Goal: Information Seeking & Learning: Learn about a topic

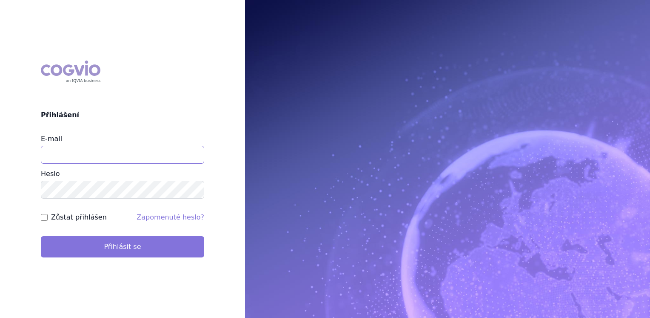
type input "jana_oberreiterova@accord-healthcare.com"
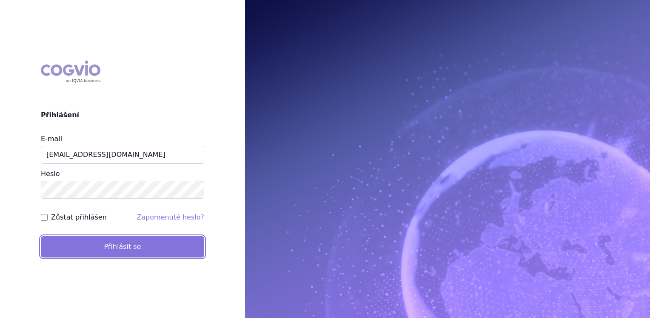
click at [131, 253] on button "Přihlásit se" at bounding box center [122, 246] width 163 height 21
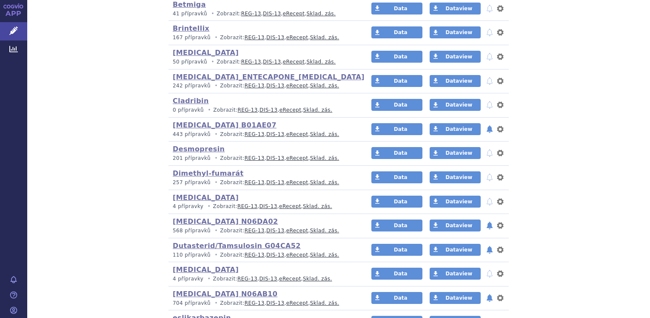
scroll to position [468, 0]
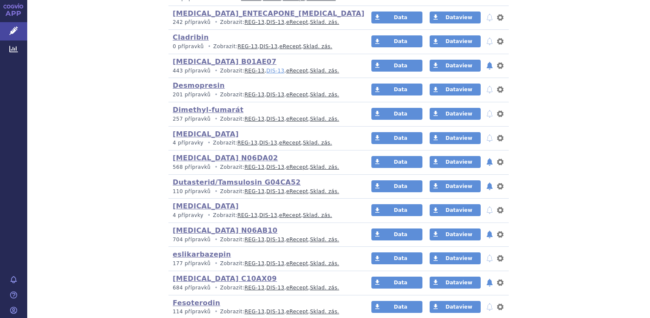
click at [266, 68] on link "DIS-13" at bounding box center [275, 71] width 18 height 6
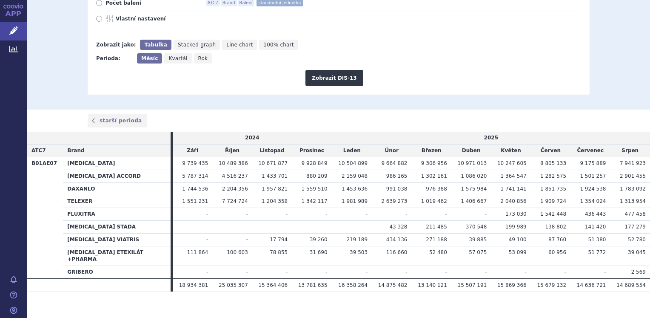
scroll to position [110, 0]
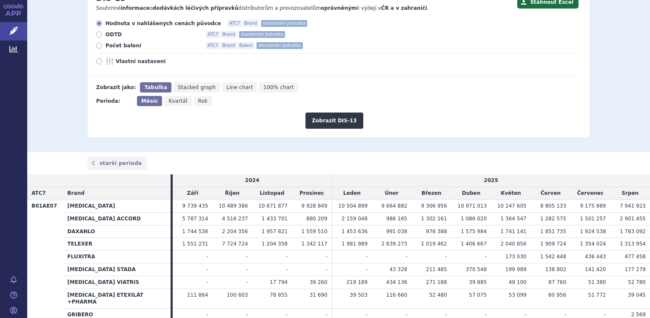
click at [97, 45] on icon at bounding box center [99, 46] width 6 height 6
click at [97, 45] on input "Počet balení ATC7 Brand Balení standardní jednotka" at bounding box center [100, 47] width 6 height 6
radio input "true"
click at [320, 120] on button "Zobrazit DIS-13" at bounding box center [334, 120] width 57 height 16
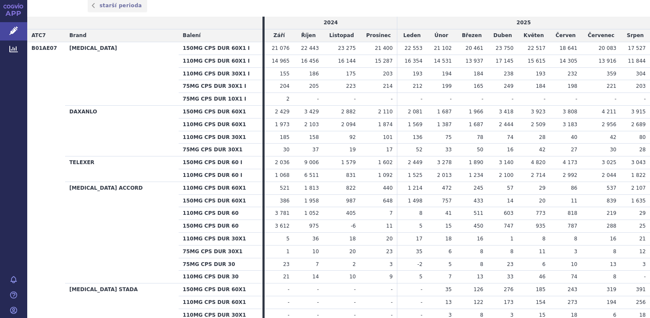
scroll to position [255, 0]
